Goal: Transaction & Acquisition: Obtain resource

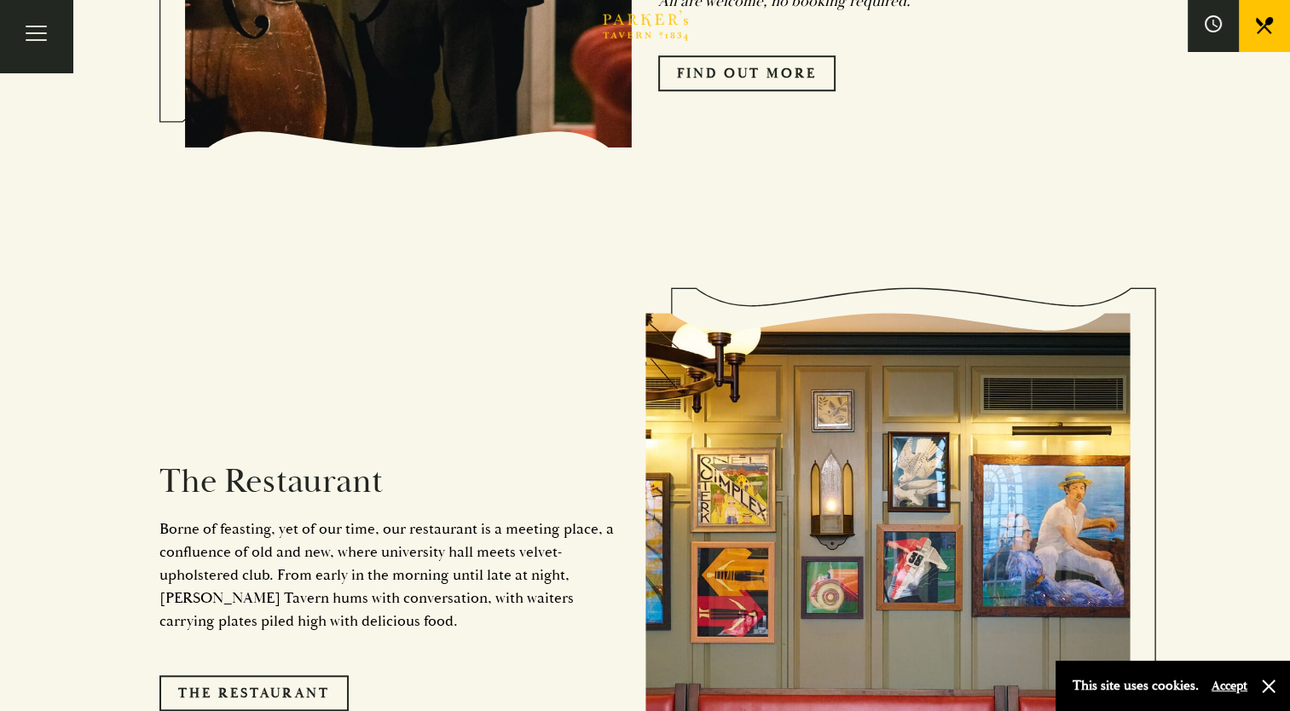
scroll to position [1193, 0]
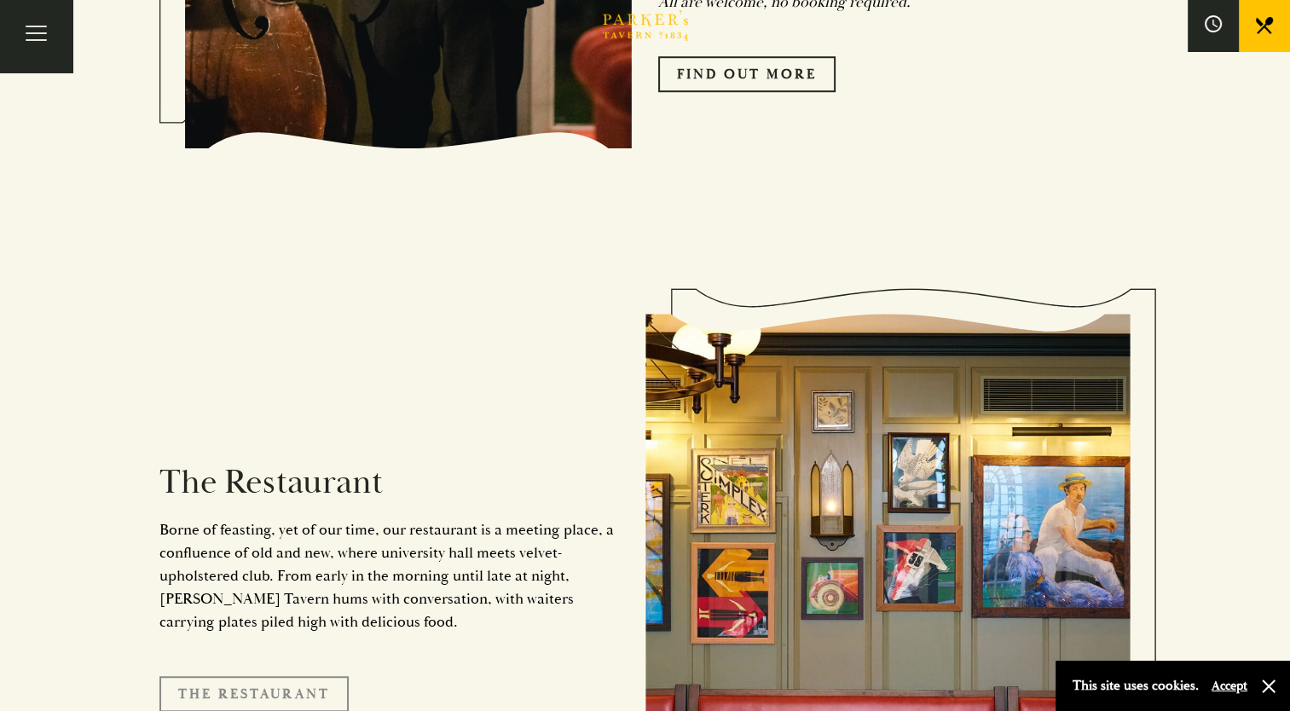
click at [300, 676] on link "The Restaurant" at bounding box center [253, 694] width 189 height 36
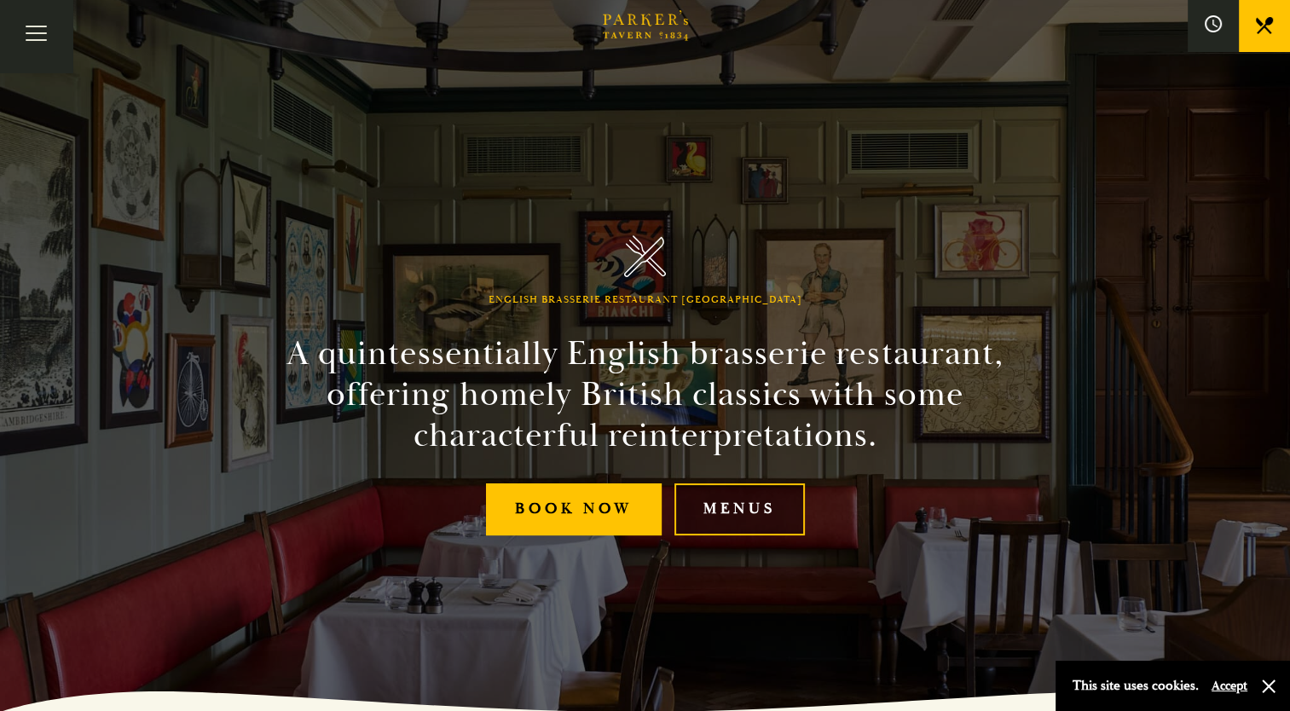
click at [749, 514] on link "Menus" at bounding box center [739, 509] width 130 height 52
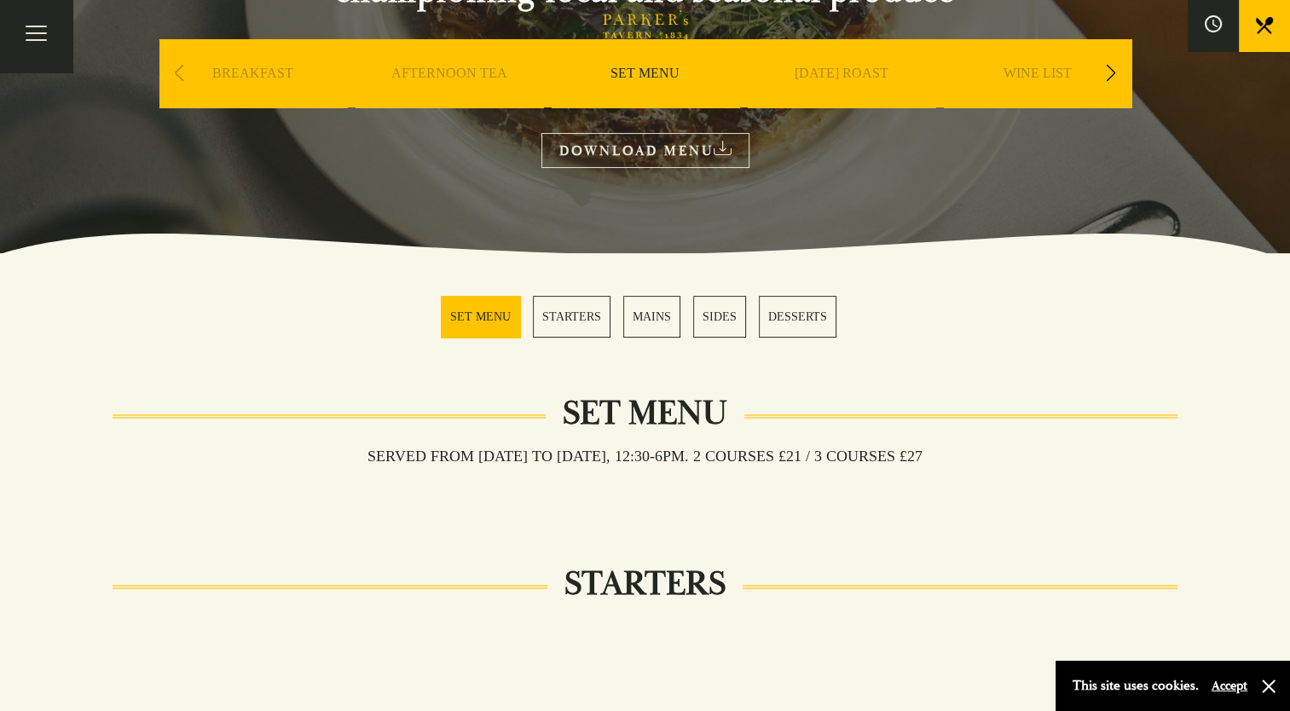
scroll to position [263, 0]
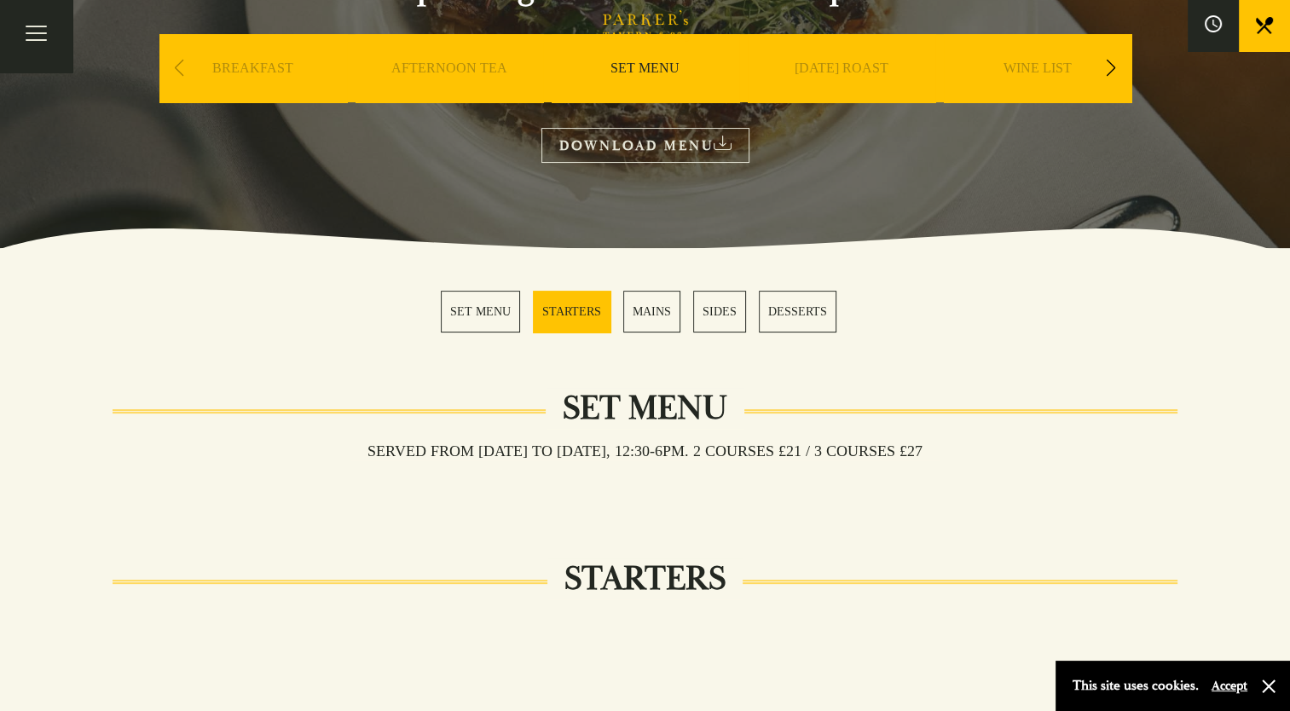
click at [639, 312] on link "MAINS" at bounding box center [651, 312] width 57 height 42
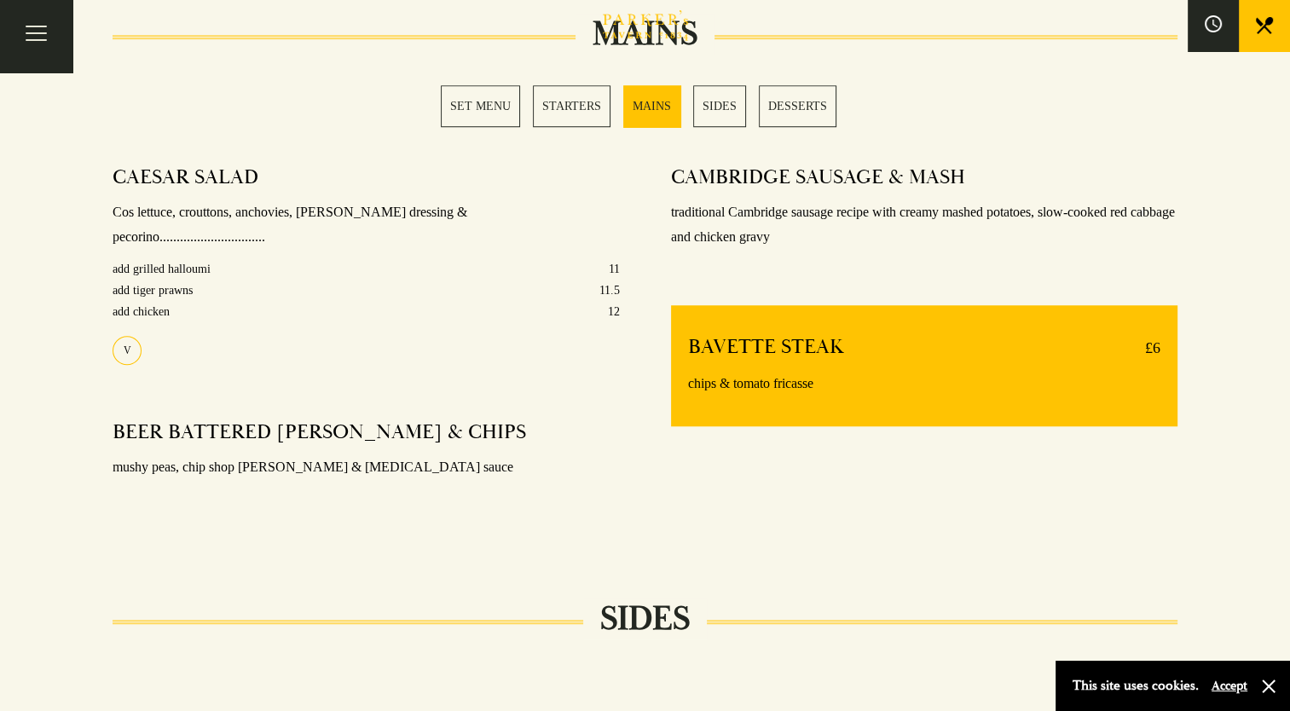
scroll to position [1360, 0]
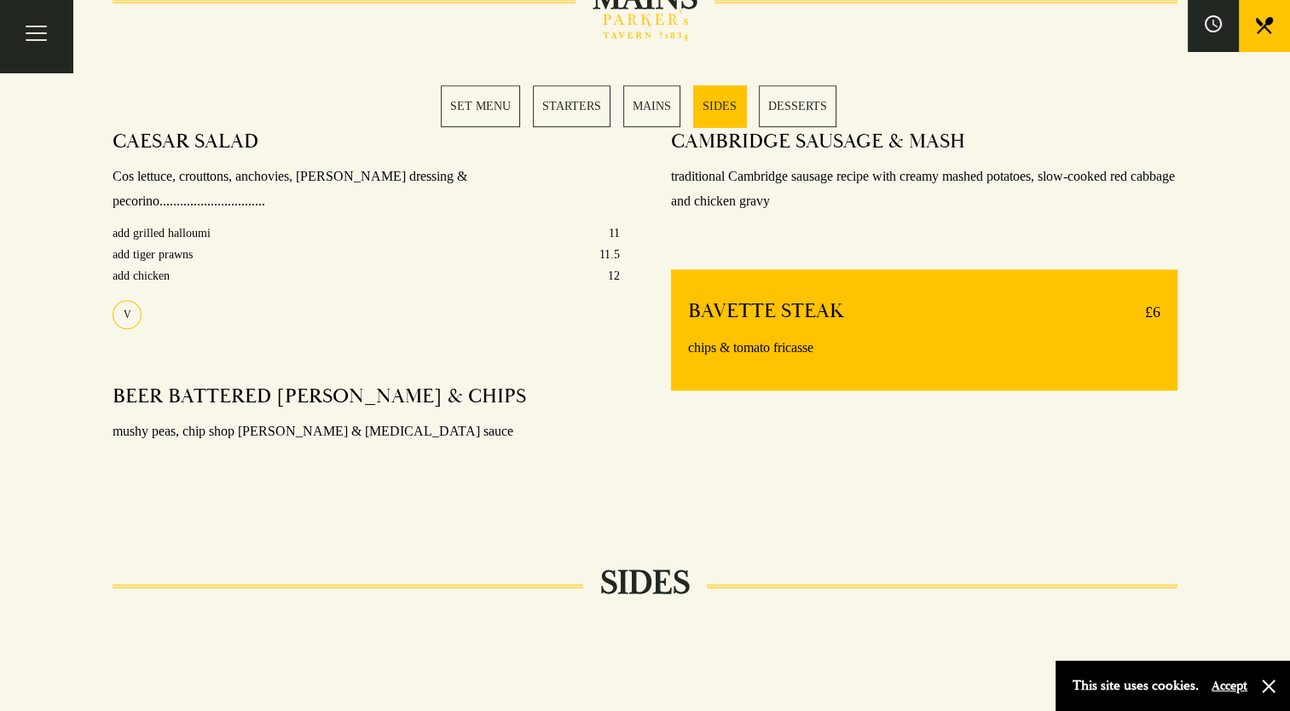
click at [565, 106] on link "STARTERS" at bounding box center [572, 106] width 78 height 42
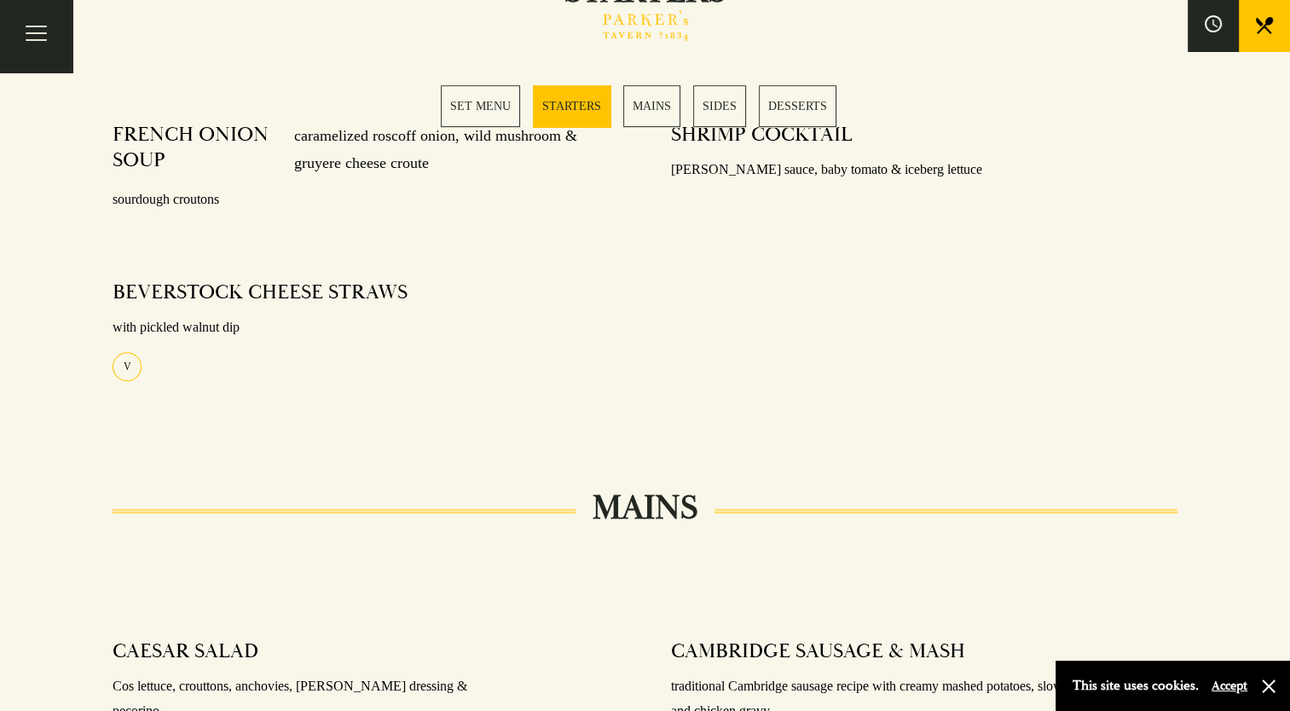
scroll to position [842, 0]
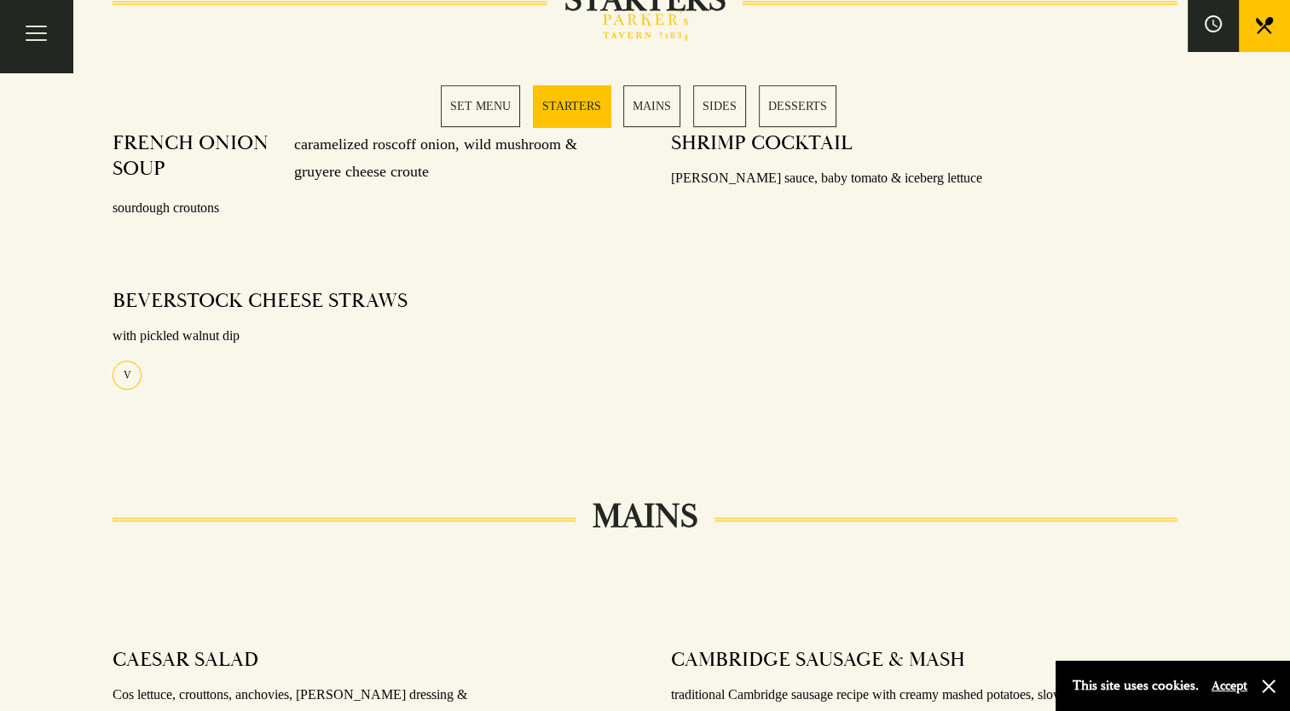
click at [489, 109] on link "SET MENU" at bounding box center [480, 106] width 79 height 42
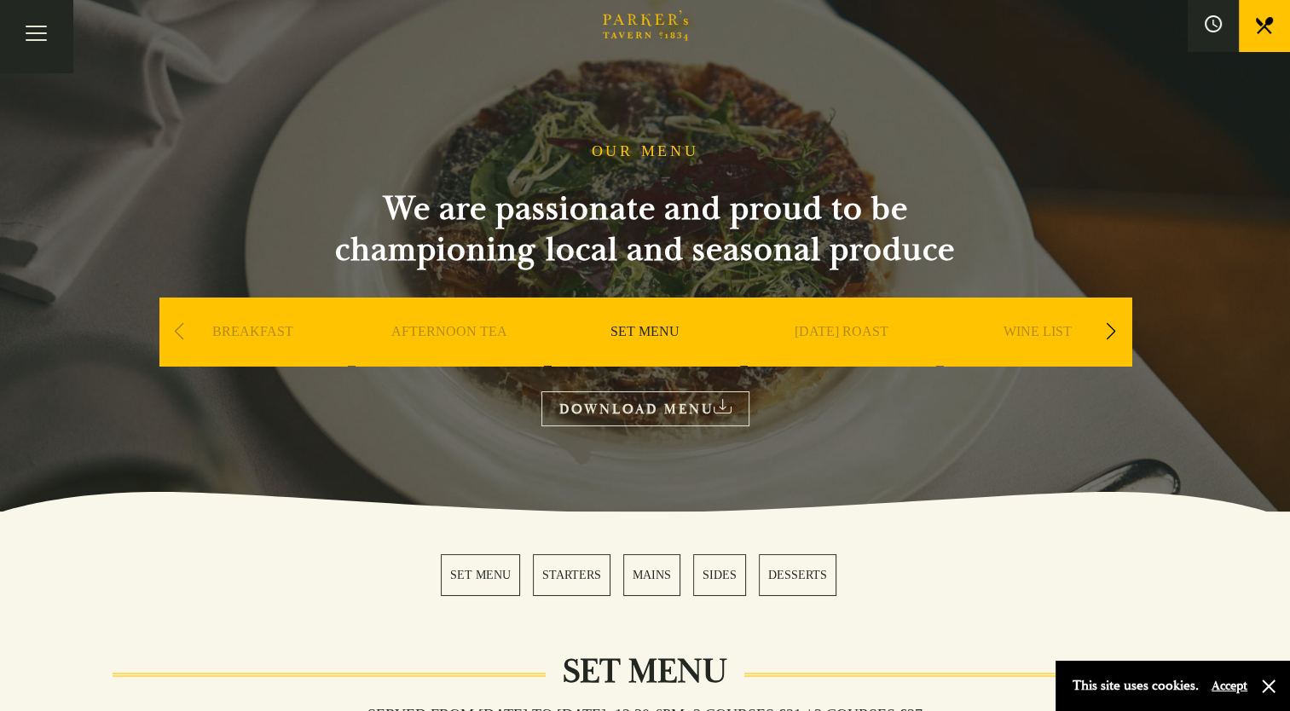
click at [661, 399] on link "DOWNLOAD MENU" at bounding box center [645, 408] width 208 height 35
